Goal: Task Accomplishment & Management: Manage account settings

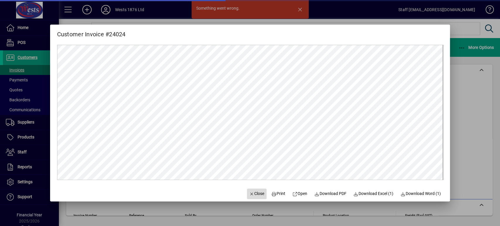
click at [252, 194] on span "Close" at bounding box center [256, 194] width 15 height 6
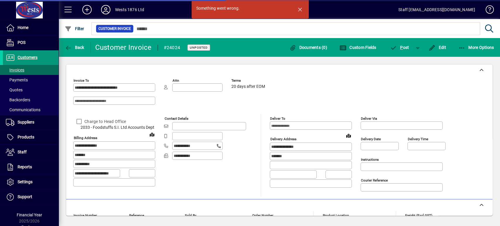
click at [45, 57] on span at bounding box center [31, 58] width 56 height 14
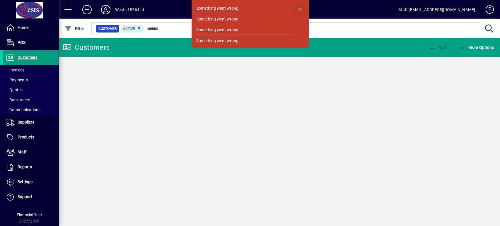
click at [300, 8] on span "button" at bounding box center [300, 9] width 14 height 14
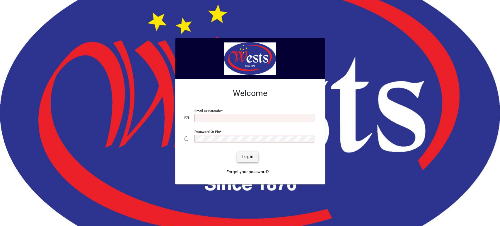
type input "**********"
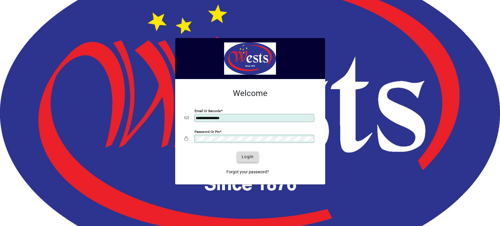
click at [246, 155] on span "Login" at bounding box center [248, 157] width 12 height 6
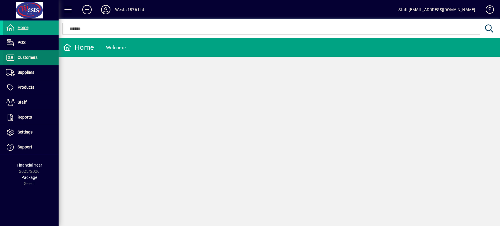
click at [45, 57] on span at bounding box center [31, 58] width 56 height 14
